Goal: Check status: Check status

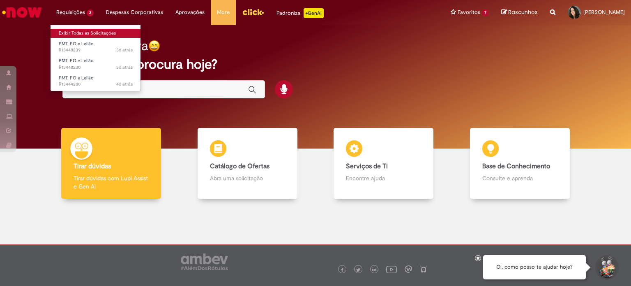
click at [71, 30] on link "Exibir Todas as Solicitações" at bounding box center [96, 33] width 90 height 9
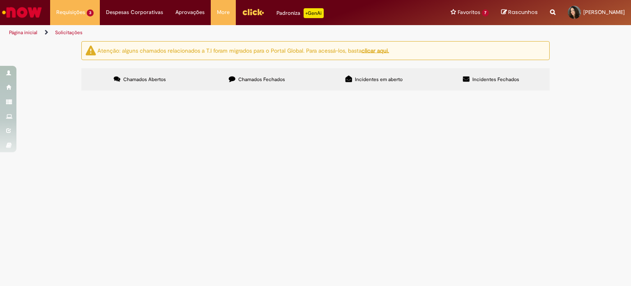
click at [0, 0] on span "R13444280" at bounding box center [0, 0] width 0 height 0
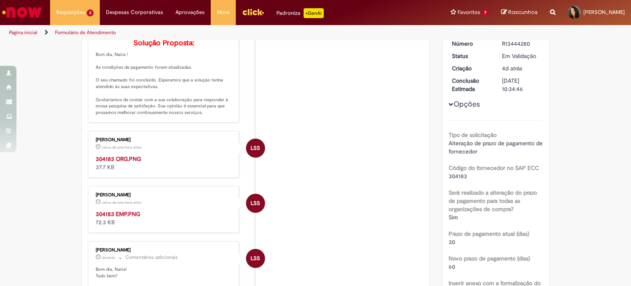
scroll to position [164, 0]
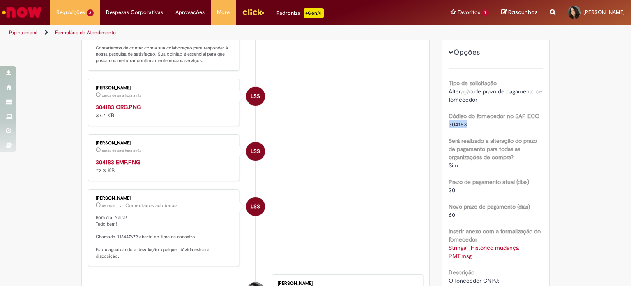
drag, startPoint x: 468, startPoint y: 123, endPoint x: 444, endPoint y: 120, distance: 23.9
click at [444, 120] on div "Número R13444280 Status Em [GEOGRAPHIC_DATA] Criação 4d atrás 4 dias atrás Conc…" at bounding box center [496, 160] width 107 height 356
copy span "304183"
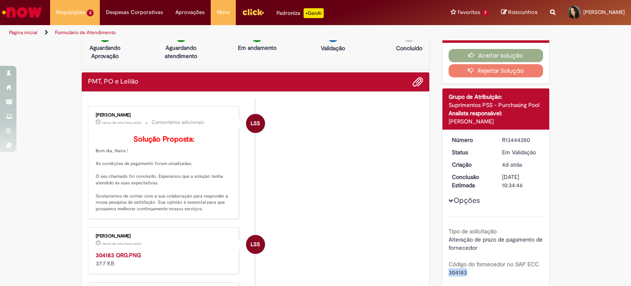
scroll to position [0, 0]
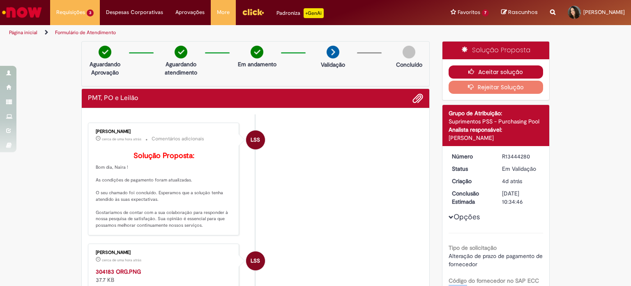
click at [492, 69] on button "Aceitar solução" at bounding box center [496, 71] width 95 height 13
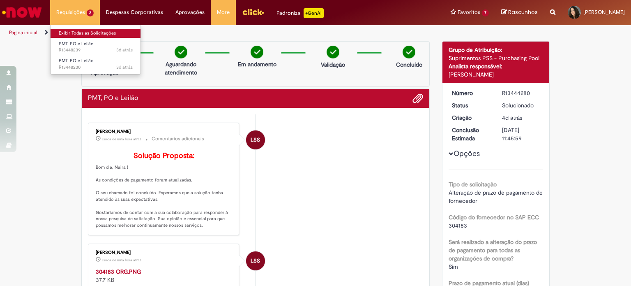
click at [78, 35] on link "Exibir Todas as Solicitações" at bounding box center [96, 33] width 90 height 9
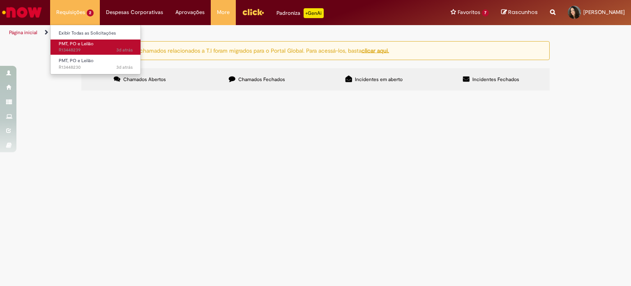
click at [86, 46] on span "PMT, PO e Leilão" at bounding box center [76, 44] width 35 height 6
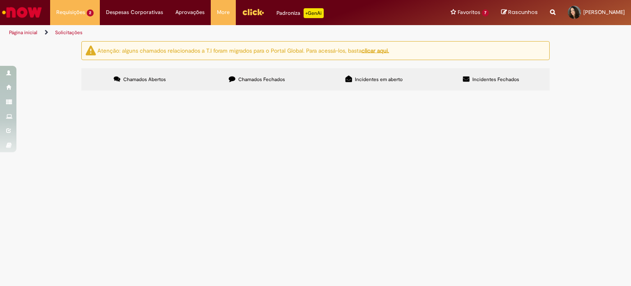
click at [0, 0] on span "R13448239" at bounding box center [0, 0] width 0 height 0
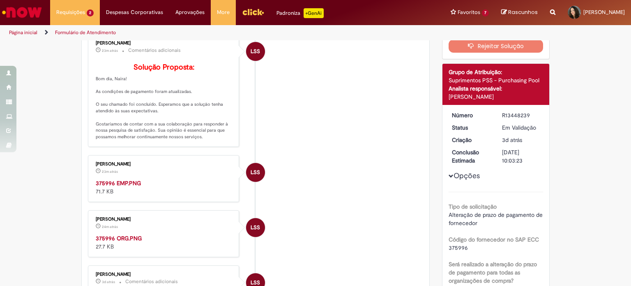
scroll to position [88, 0]
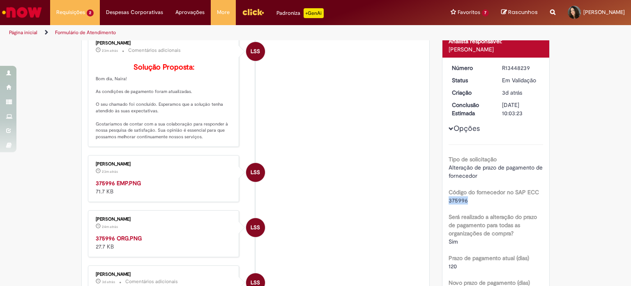
drag, startPoint x: 465, startPoint y: 198, endPoint x: 442, endPoint y: 200, distance: 23.5
click at [443, 200] on div "Número R13448239 Status Em [GEOGRAPHIC_DATA] Criação 3d atrás 3 dias atrás Conc…" at bounding box center [496, 215] width 107 height 315
copy span "375996"
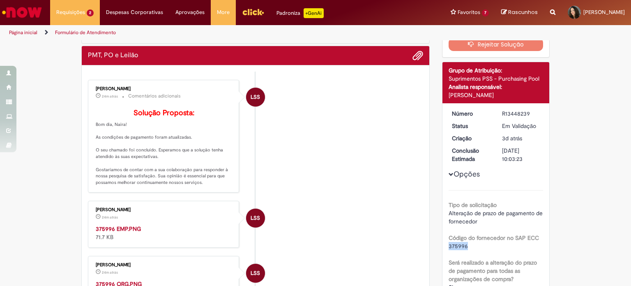
scroll to position [0, 0]
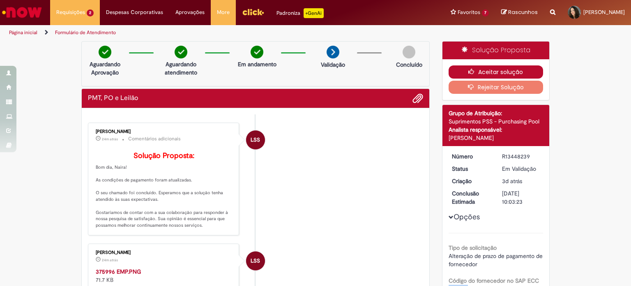
click at [489, 67] on button "Aceitar solução" at bounding box center [496, 71] width 95 height 13
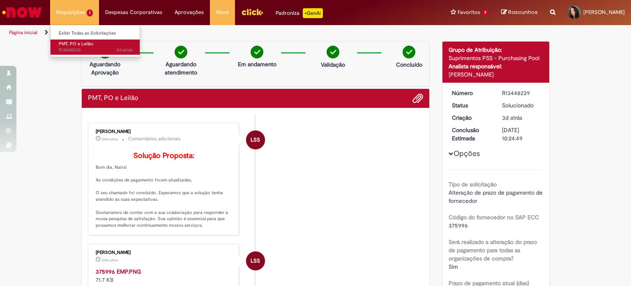
click at [81, 47] on span "3d atrás 3 dias atrás R13448230" at bounding box center [96, 50] width 74 height 7
